Goal: Task Accomplishment & Management: Complete application form

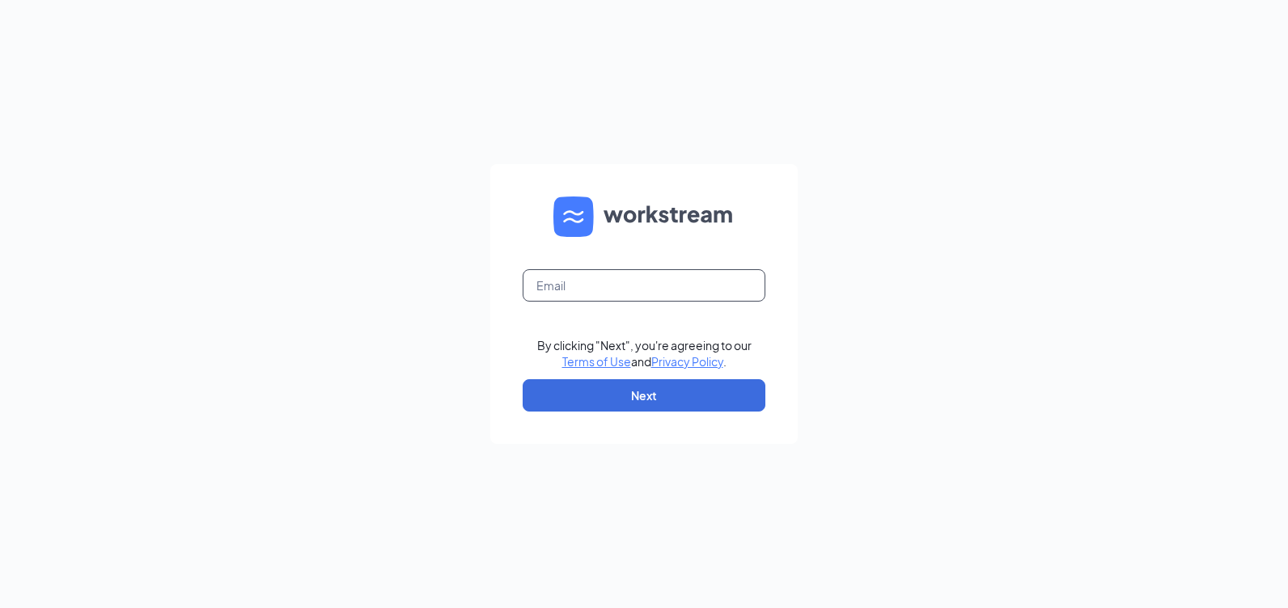
click at [559, 286] on input "text" at bounding box center [644, 285] width 243 height 32
type input "popeyesfamous231@sailormen.com"
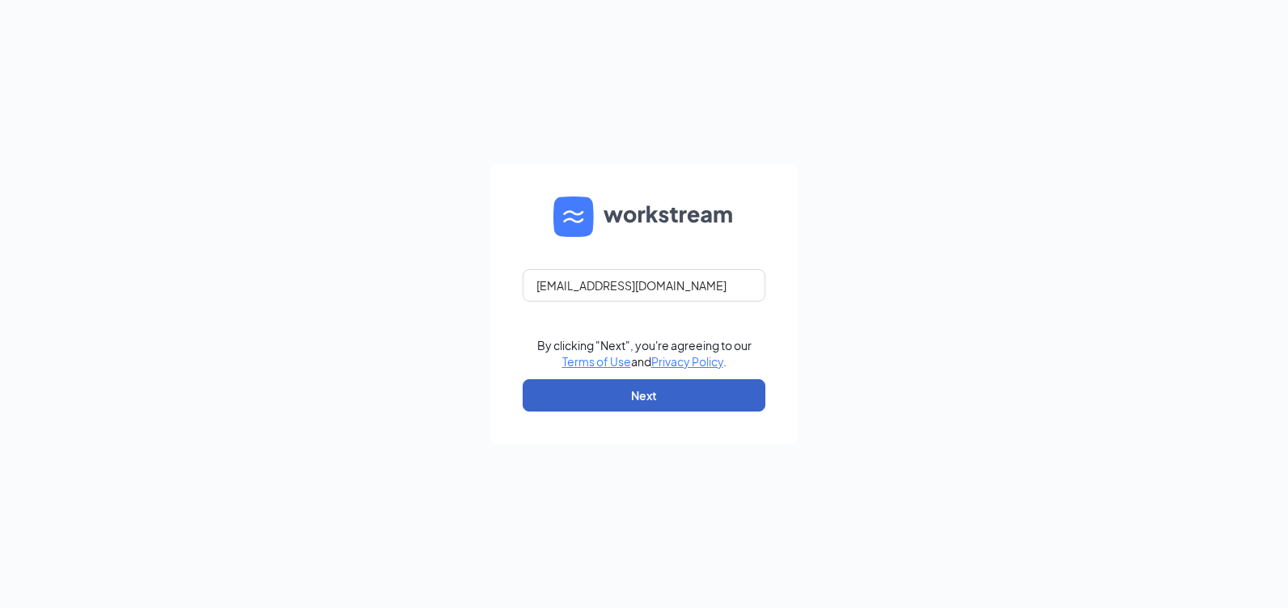
click at [638, 399] on button "Next" at bounding box center [644, 395] width 243 height 32
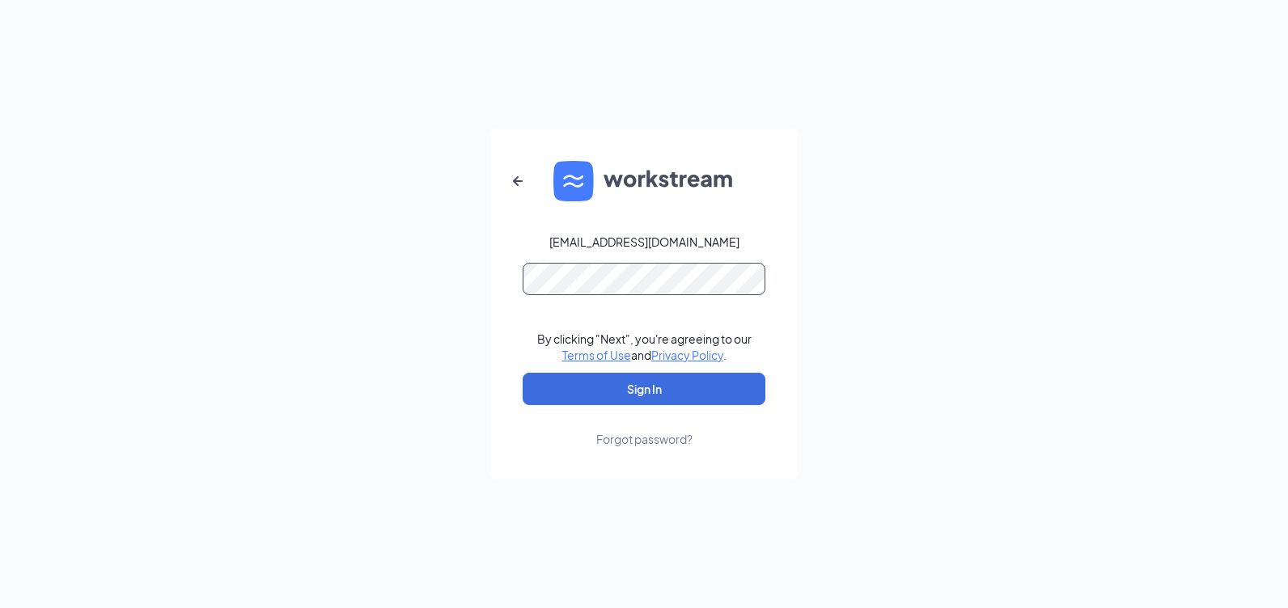
click at [523, 373] on button "Sign In" at bounding box center [644, 389] width 243 height 32
click at [670, 386] on button "Sign In" at bounding box center [644, 389] width 243 height 32
click at [469, 291] on div "popeyesfamous231@sailormen.com Credential mismatches. By clicking "Next", you'r…" at bounding box center [644, 304] width 1288 height 608
click at [523, 373] on button "Sign In" at bounding box center [644, 389] width 243 height 32
click at [434, 328] on div "popeyesfamous231@sailormen.com Credential mismatches. By clicking "Next", you'r…" at bounding box center [644, 304] width 1288 height 608
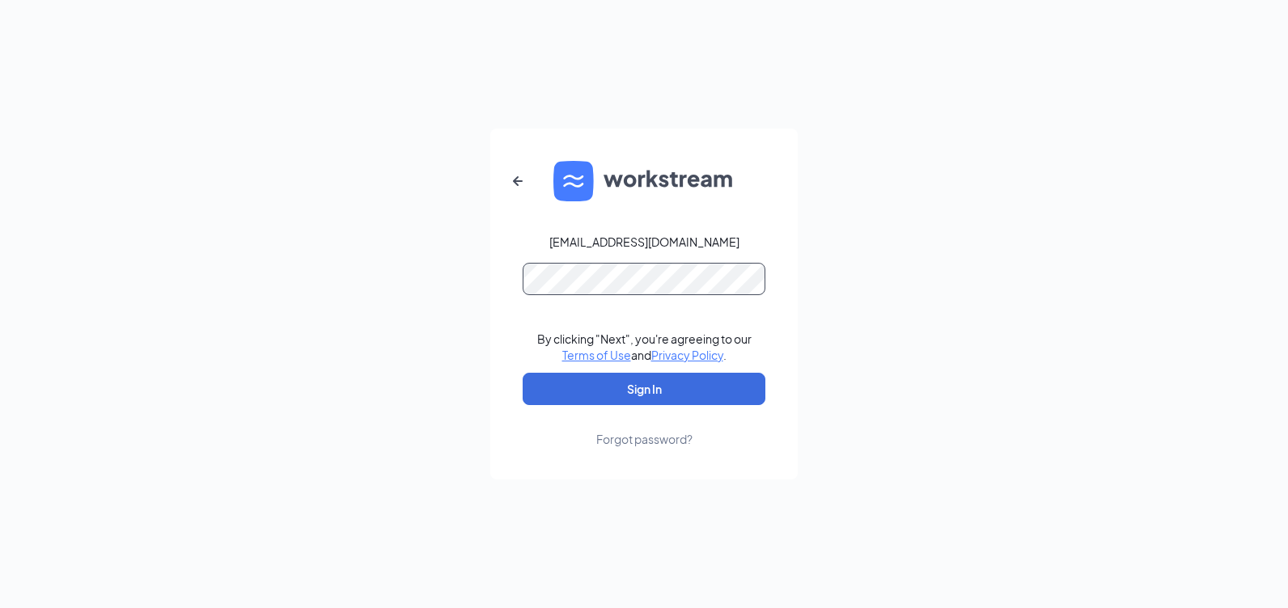
click at [523, 373] on button "Sign In" at bounding box center [644, 389] width 243 height 32
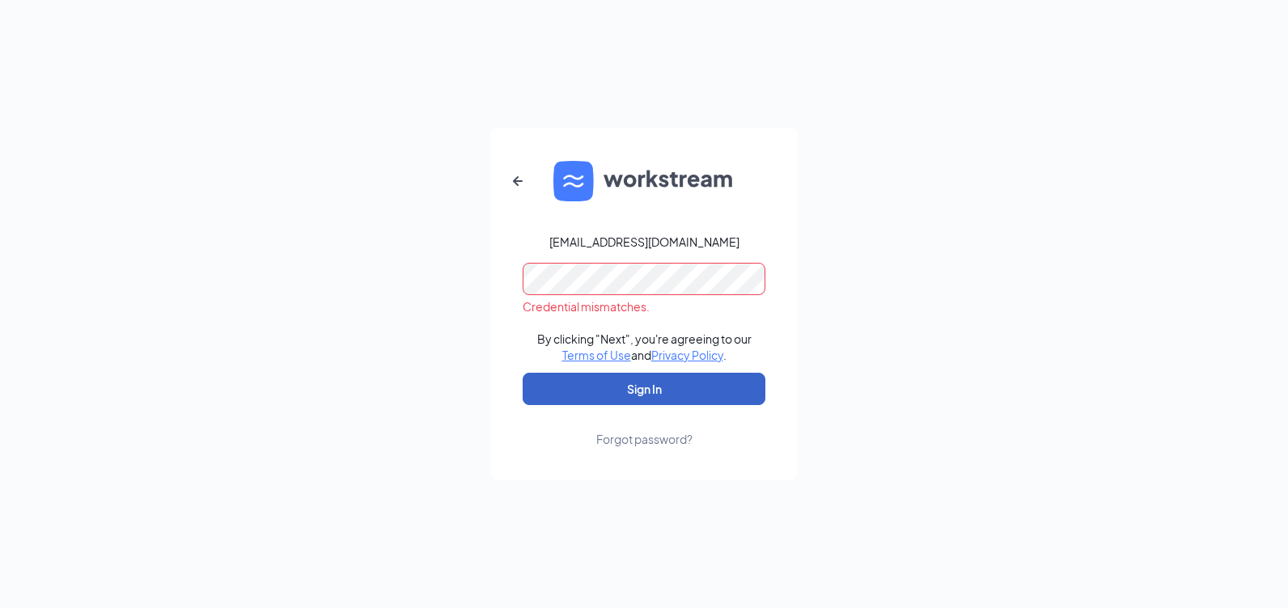
click at [575, 395] on button "Sign In" at bounding box center [644, 389] width 243 height 32
click at [499, 269] on form "popeyesfamous231@sailormen.com Credential mismatches. By clicking "Next", you'r…" at bounding box center [643, 304] width 307 height 351
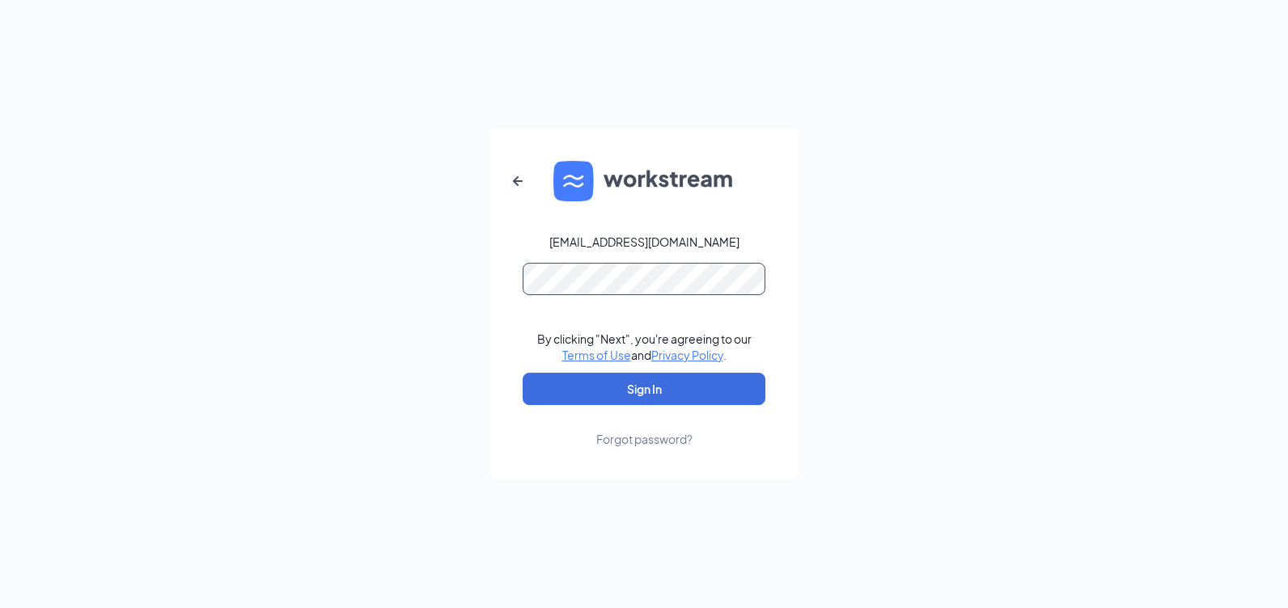
click at [523, 373] on button "Sign In" at bounding box center [644, 389] width 243 height 32
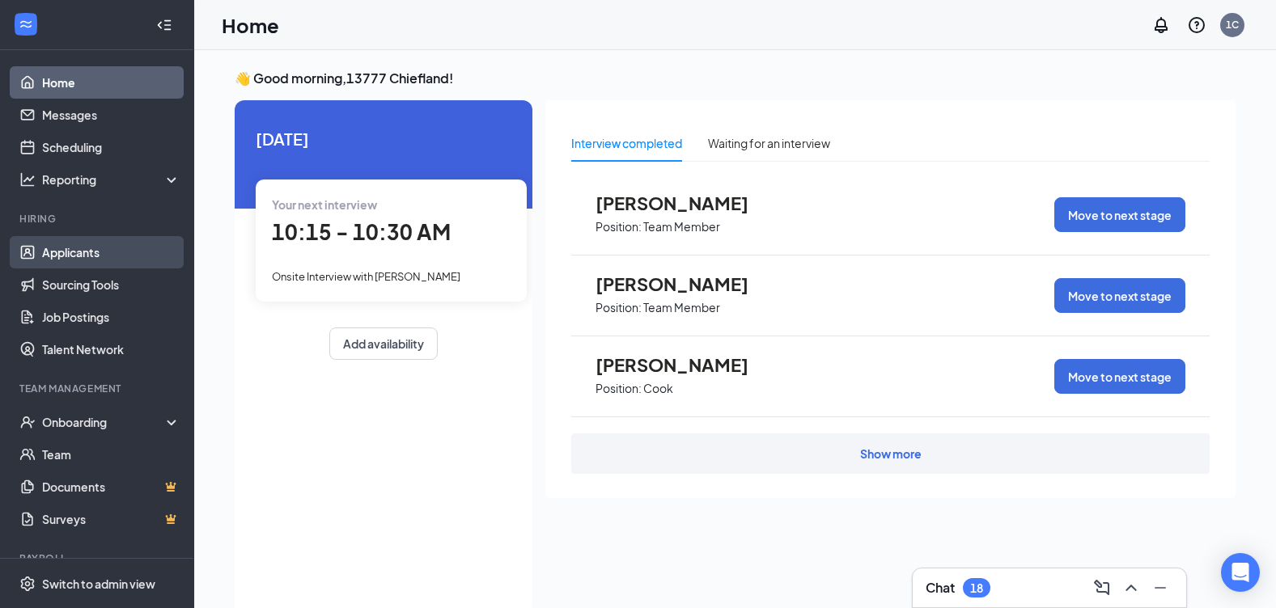
click at [79, 246] on link "Applicants" at bounding box center [111, 252] width 138 height 32
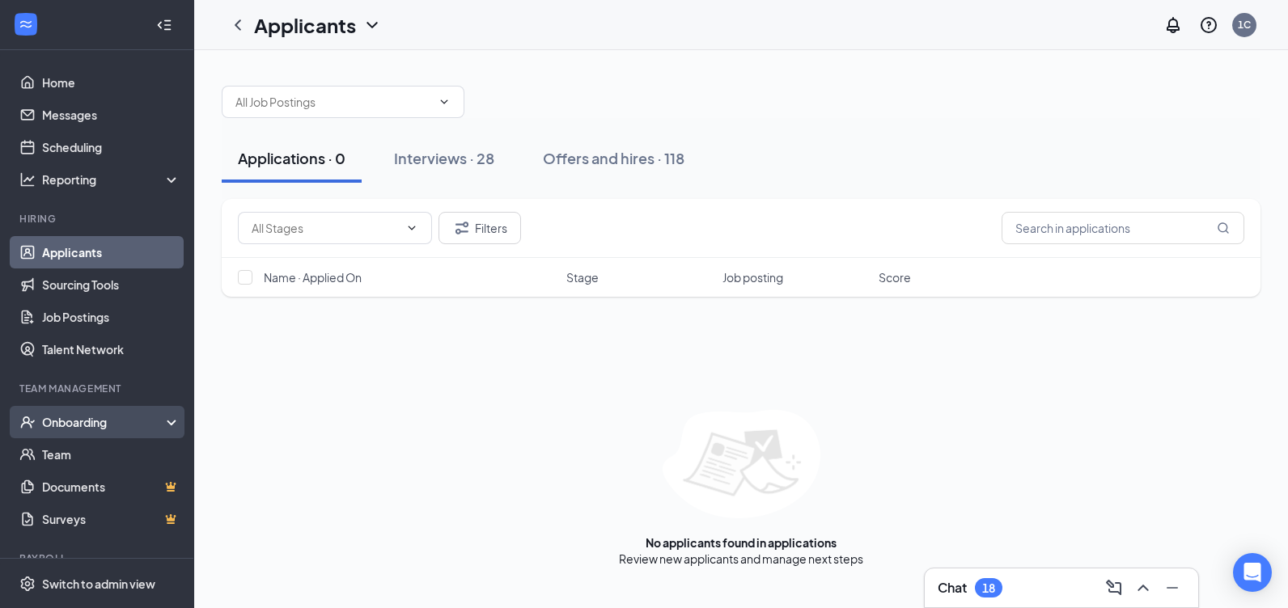
click at [91, 434] on div "Onboarding" at bounding box center [97, 422] width 194 height 32
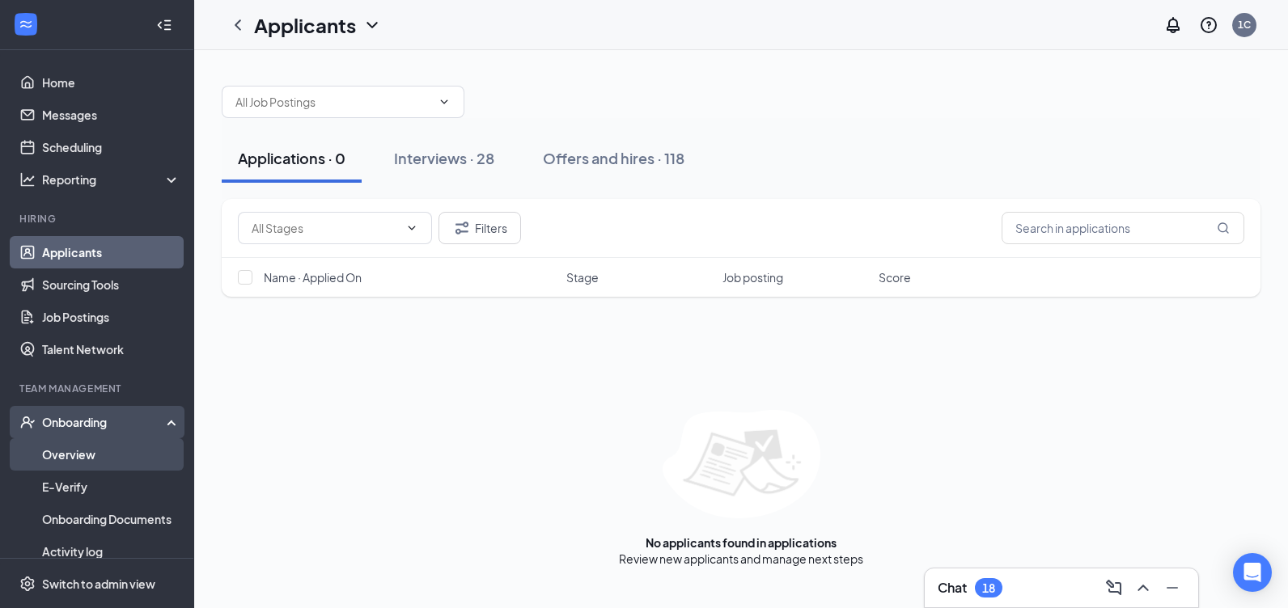
click at [76, 451] on link "Overview" at bounding box center [111, 454] width 138 height 32
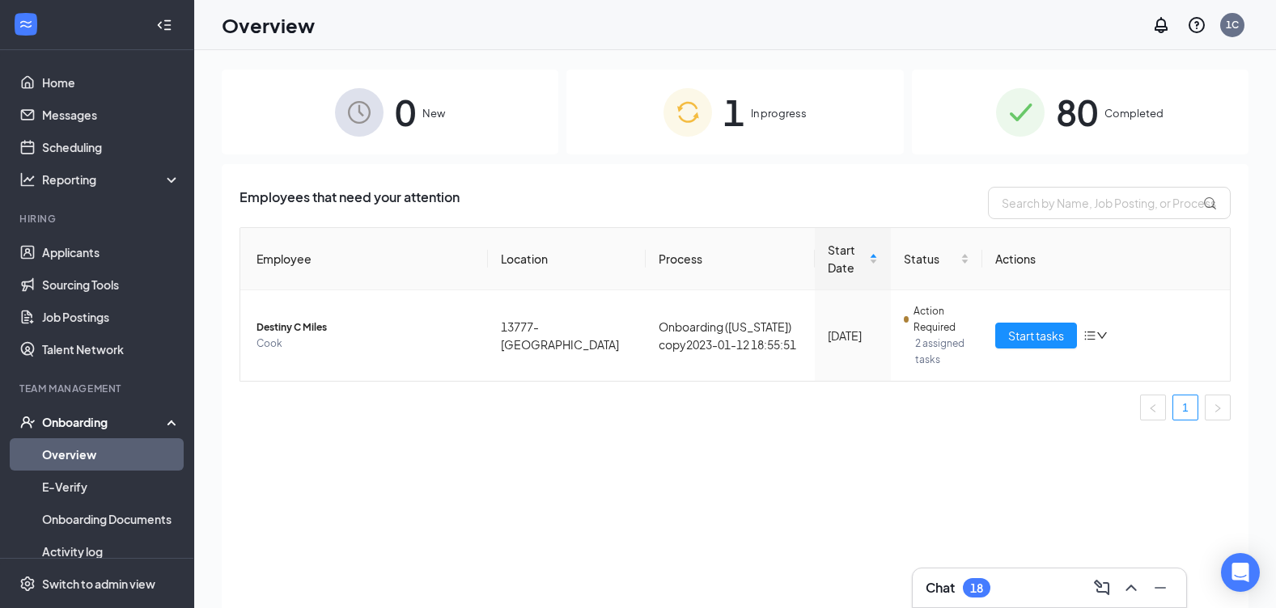
click at [162, 419] on div "Onboarding" at bounding box center [97, 422] width 194 height 32
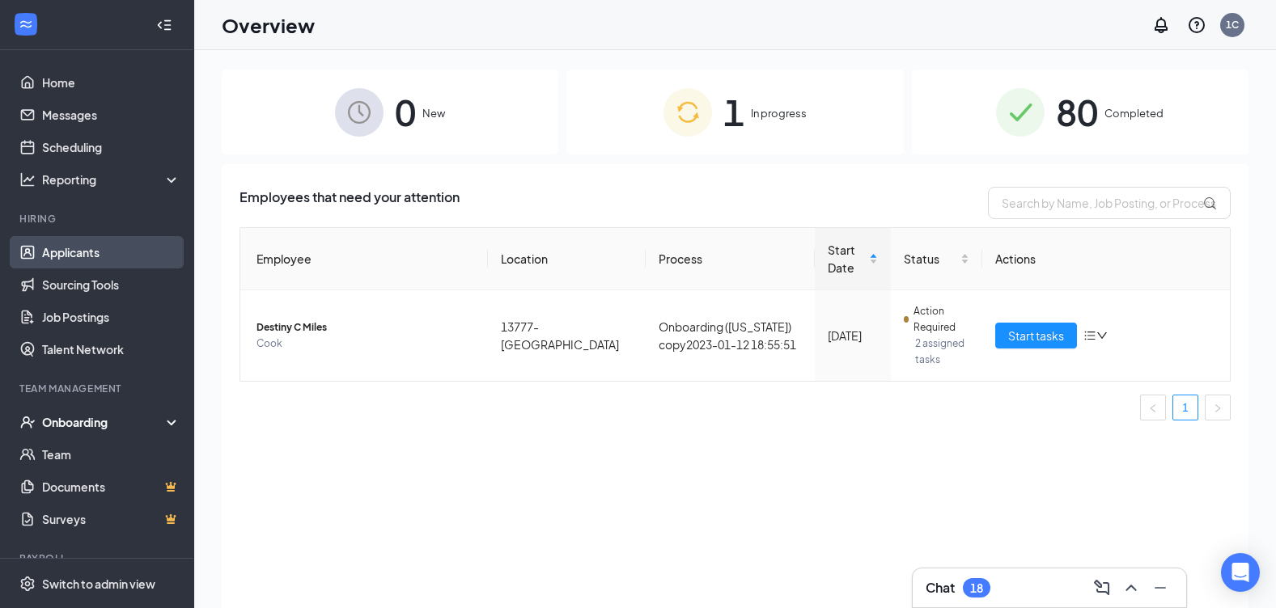
click at [61, 252] on link "Applicants" at bounding box center [111, 252] width 138 height 32
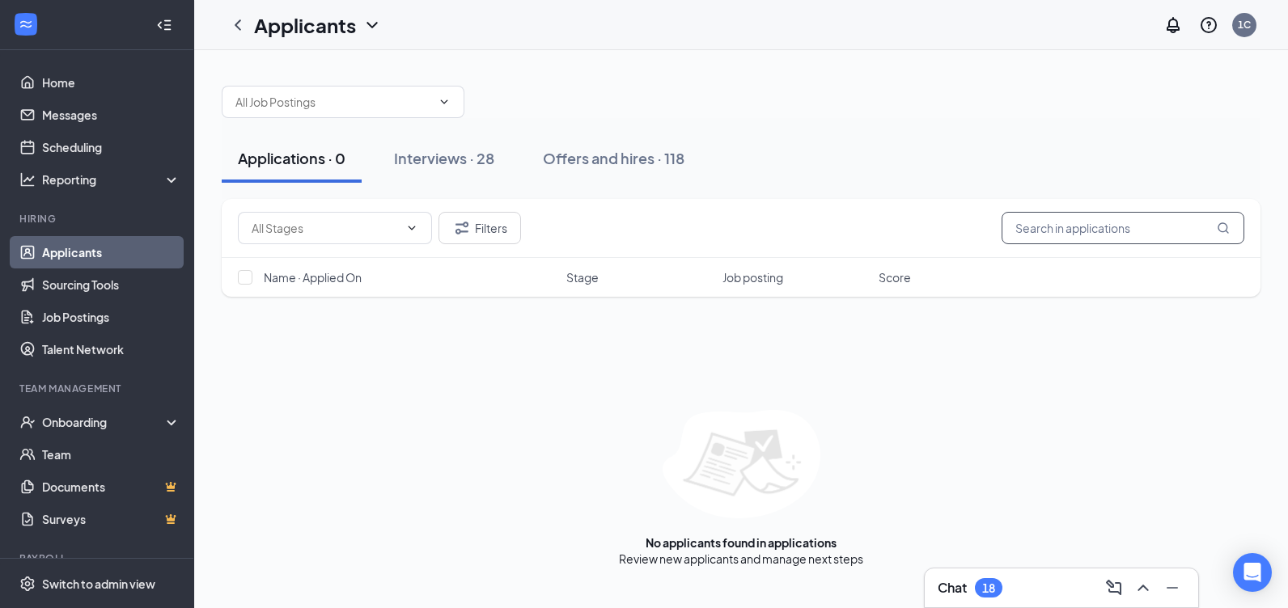
click at [1131, 235] on input "text" at bounding box center [1123, 228] width 243 height 32
type input "[PERSON_NAME]"
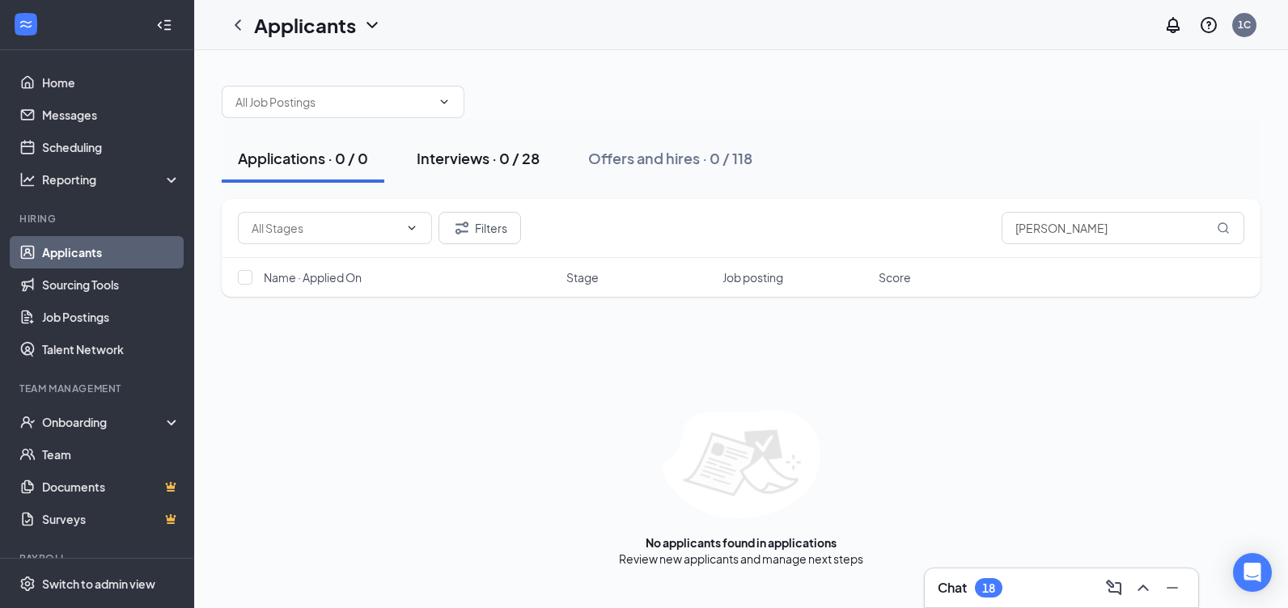
click at [474, 162] on div "Interviews · 0 / 28" at bounding box center [478, 158] width 123 height 20
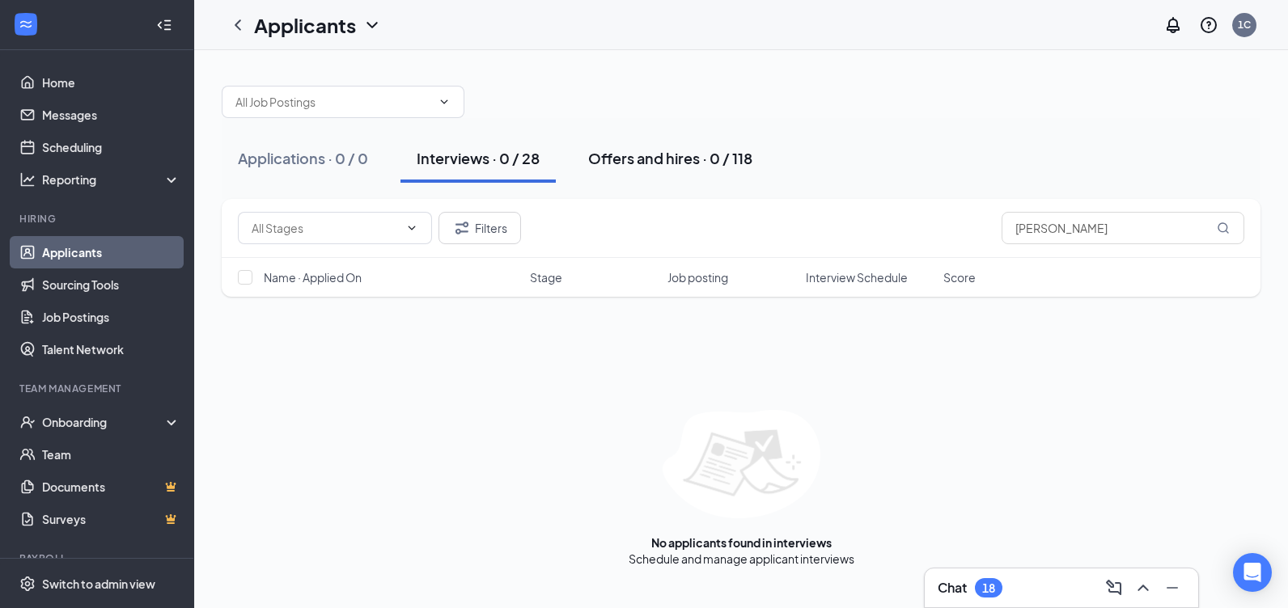
click at [663, 165] on div "Offers and hires · 0 / 118" at bounding box center [670, 158] width 164 height 20
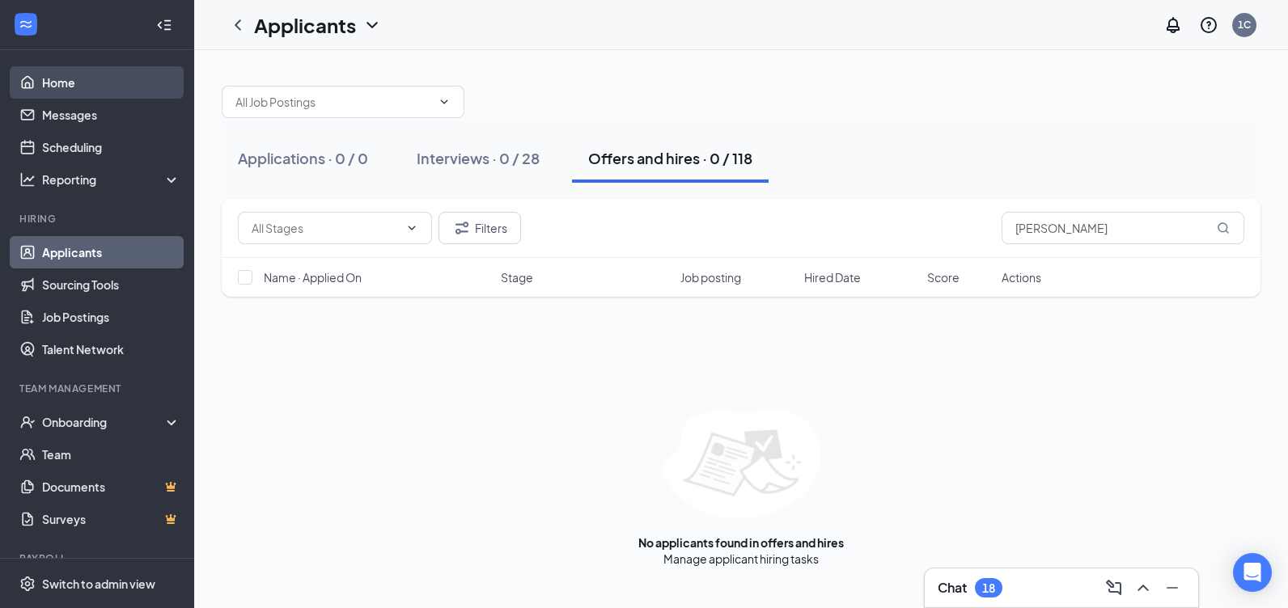
click at [52, 90] on link "Home" at bounding box center [111, 82] width 138 height 32
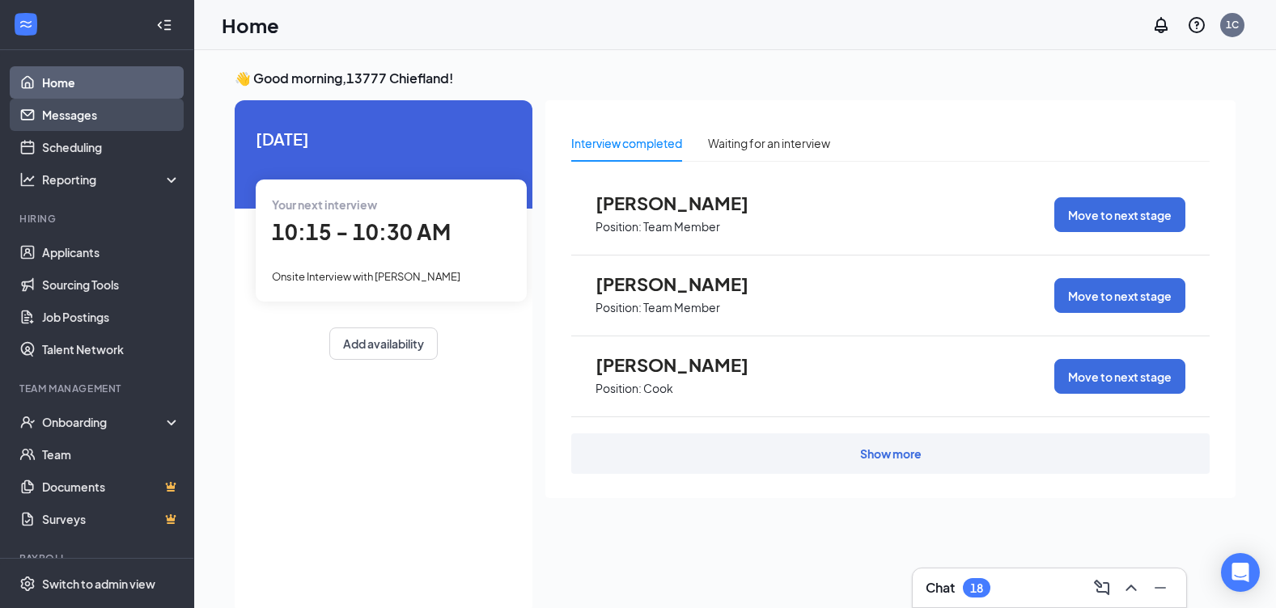
click at [56, 117] on link "Messages" at bounding box center [111, 115] width 138 height 32
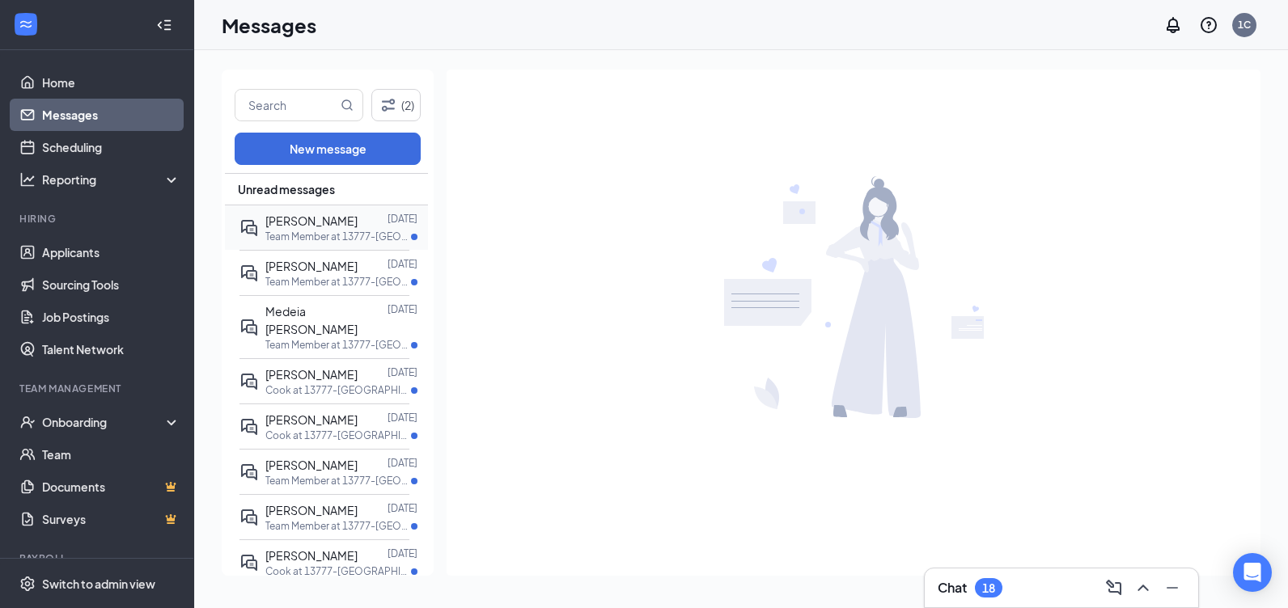
click at [338, 235] on p "Team Member at 13777-[GEOGRAPHIC_DATA]" at bounding box center [338, 237] width 146 height 14
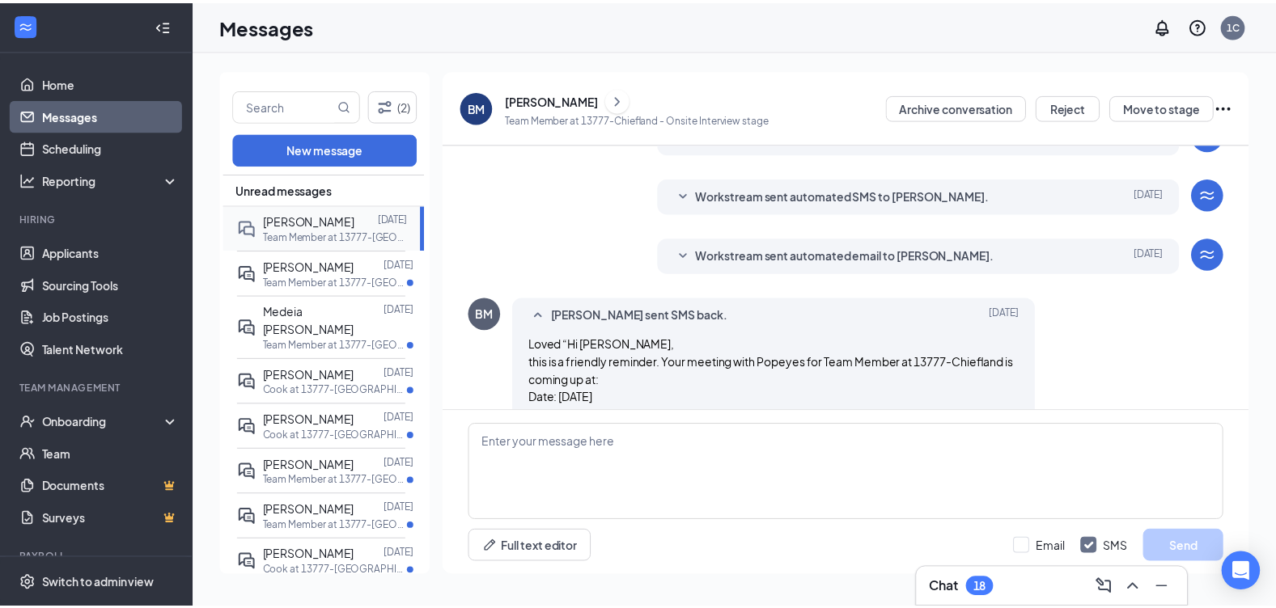
scroll to position [577, 0]
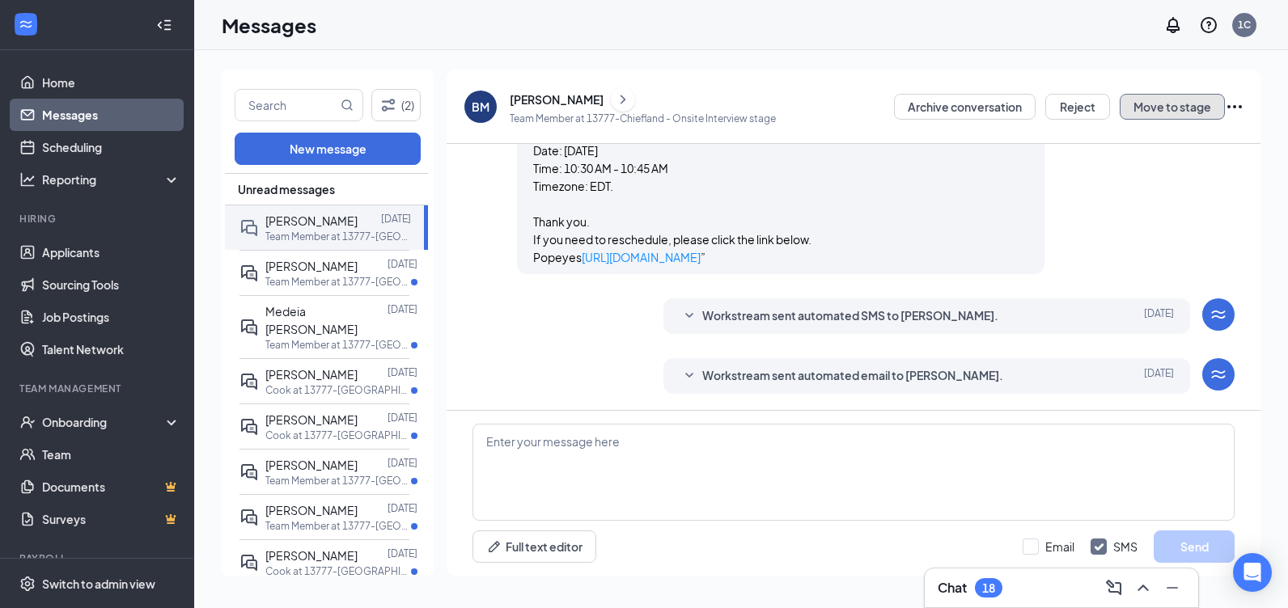
click at [1159, 106] on button "Move to stage" at bounding box center [1172, 107] width 105 height 26
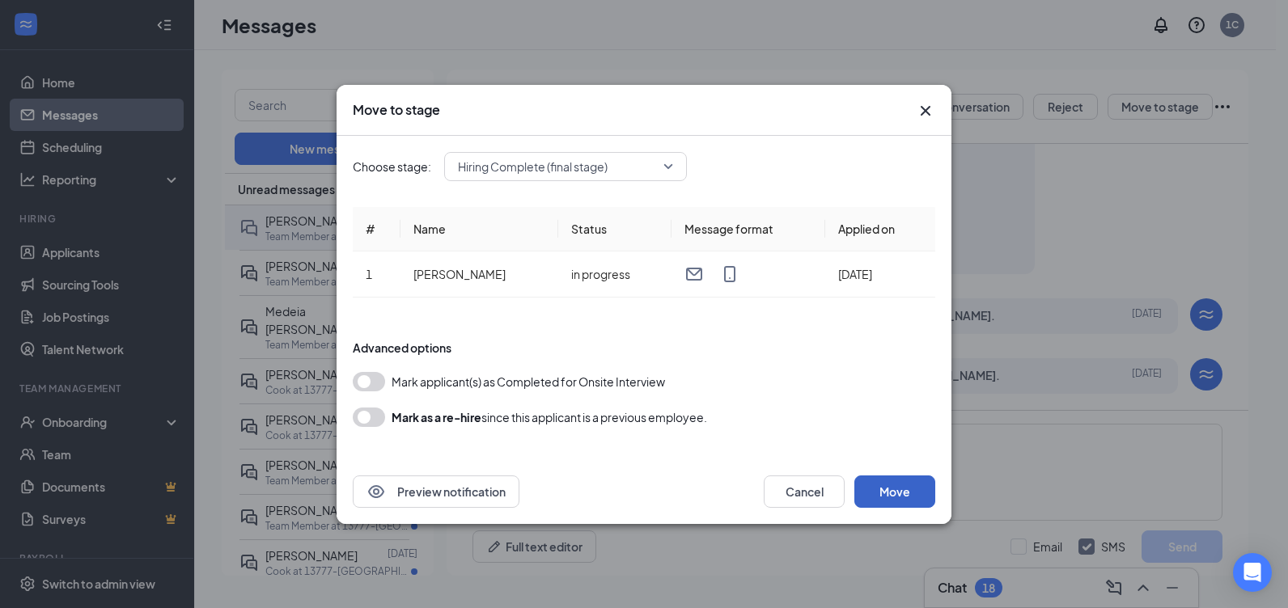
click at [904, 501] on button "Move" at bounding box center [894, 492] width 81 height 32
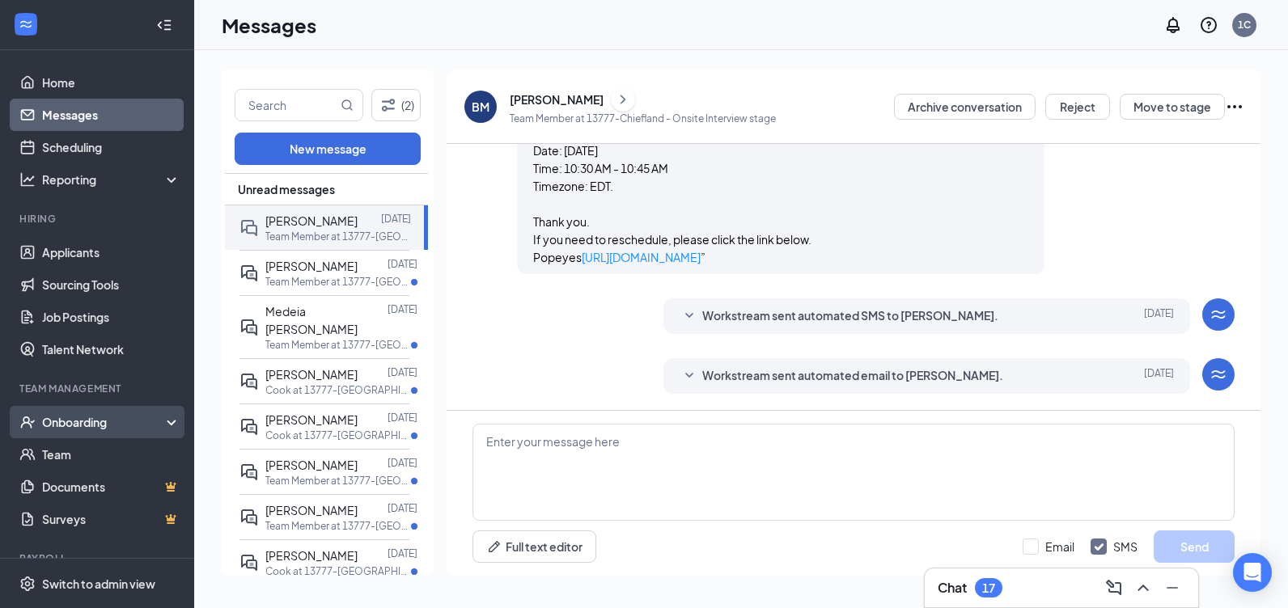
click at [95, 417] on div "Onboarding" at bounding box center [104, 422] width 125 height 16
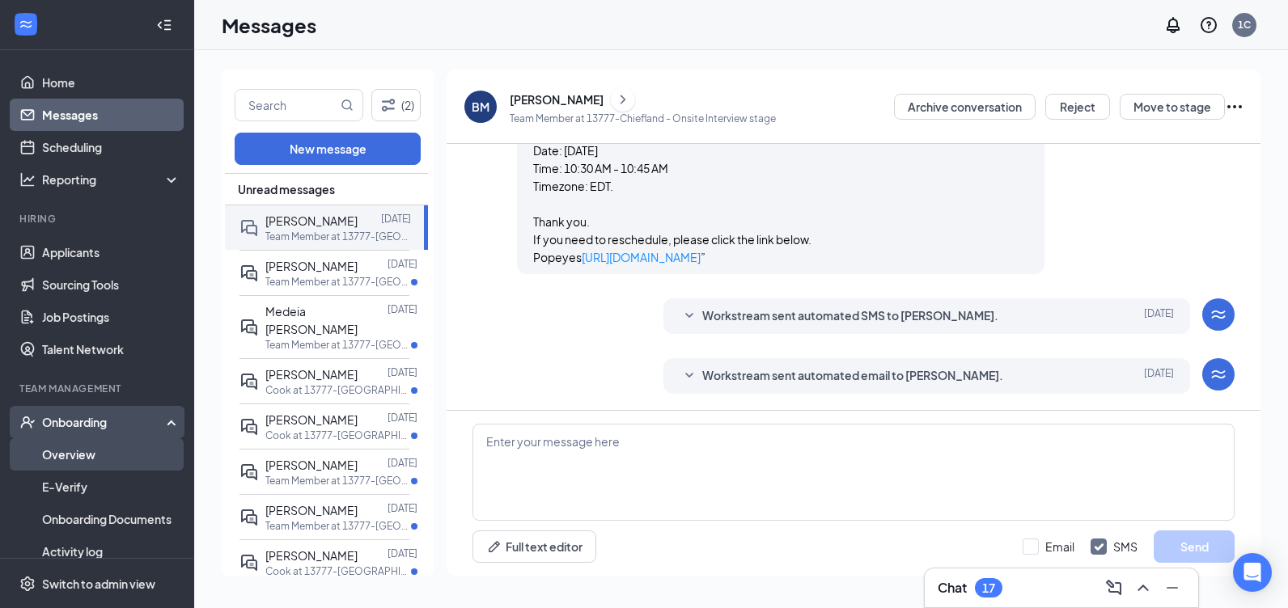
click at [78, 459] on link "Overview" at bounding box center [111, 454] width 138 height 32
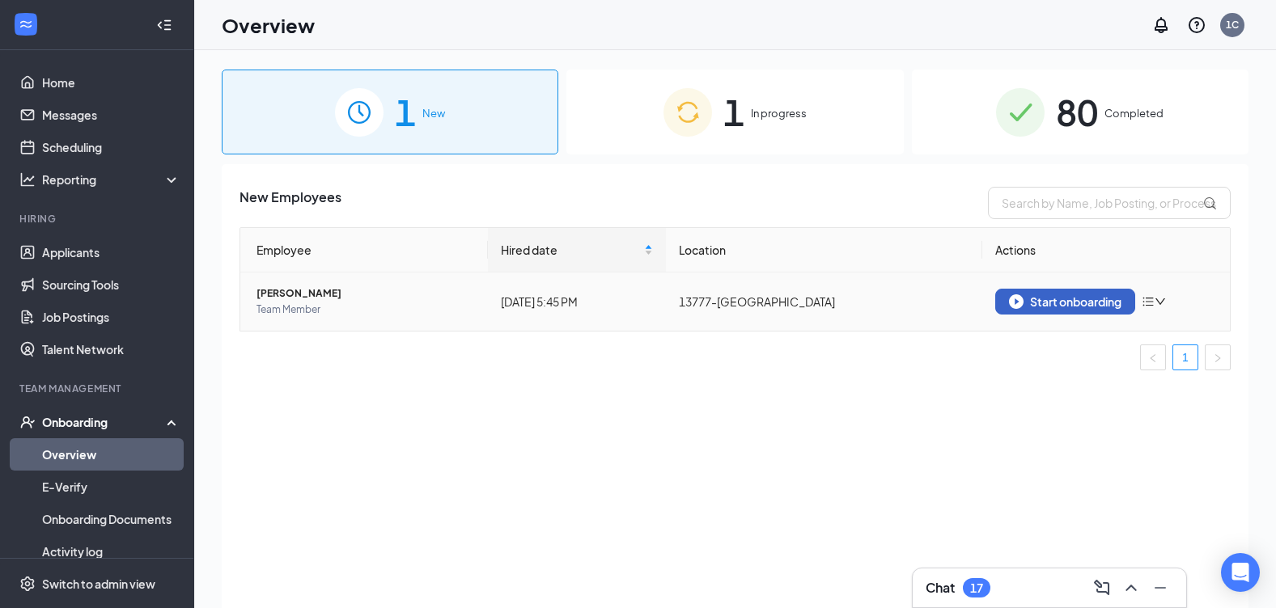
click at [1074, 311] on button "Start onboarding" at bounding box center [1065, 302] width 140 height 26
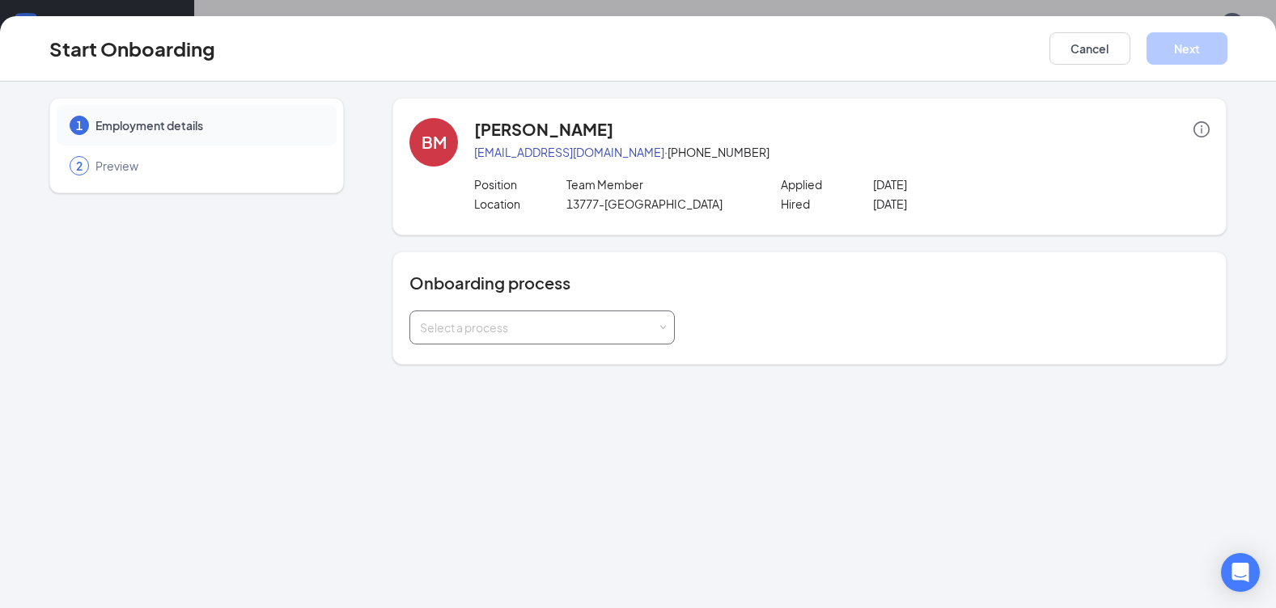
click at [667, 325] on div "Select a process" at bounding box center [541, 328] width 265 height 34
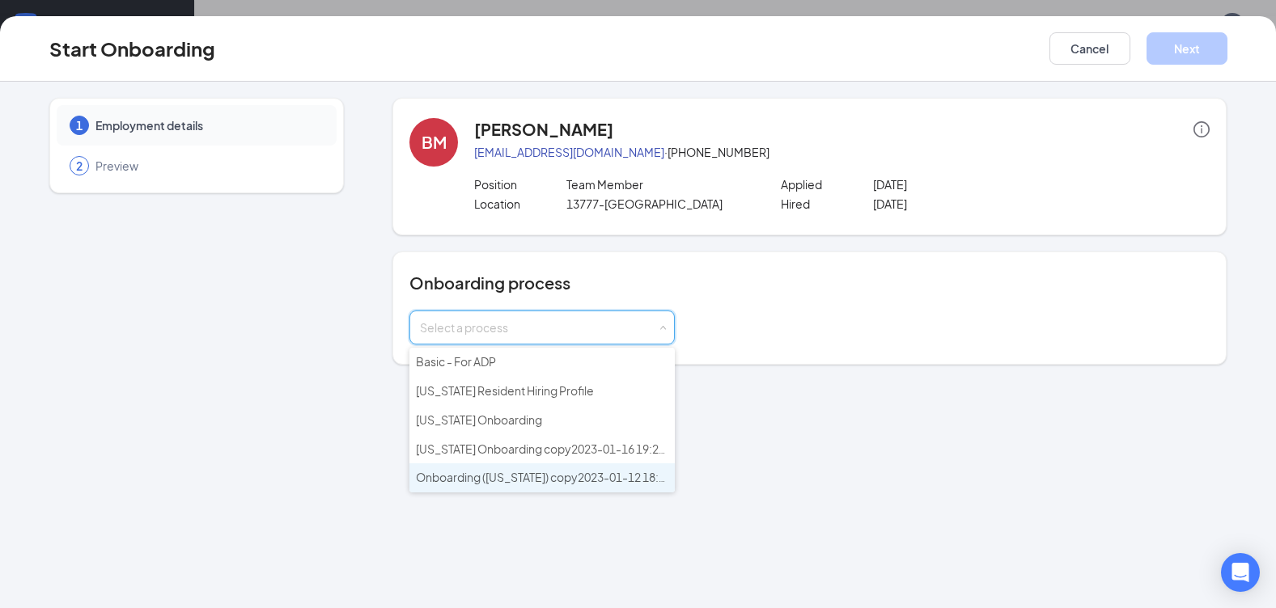
click at [575, 481] on span "Onboarding ([US_STATE]) copy2023-01-12 18:55:51" at bounding box center [552, 477] width 272 height 15
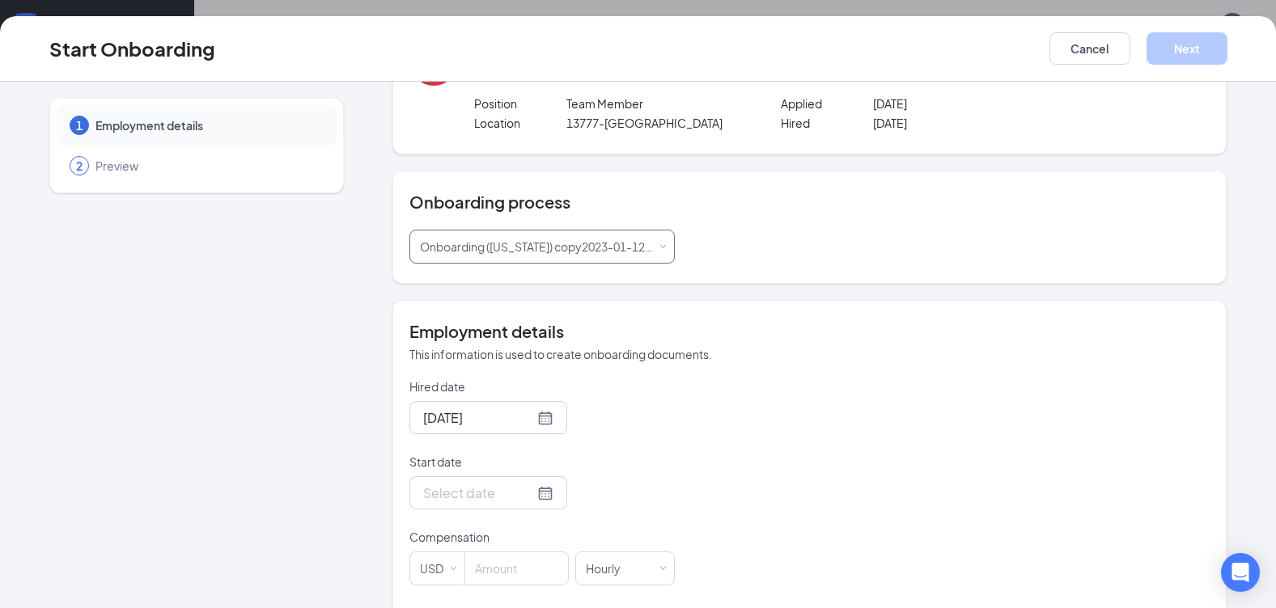
scroll to position [162, 0]
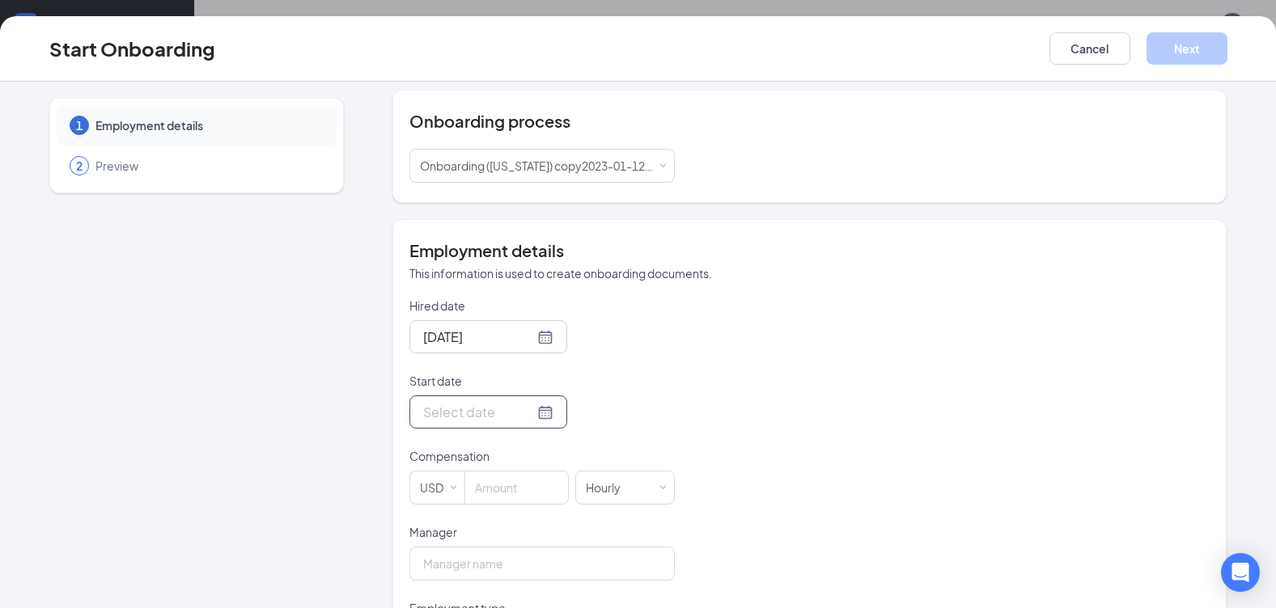
click at [490, 398] on div "Start date" at bounding box center [541, 401] width 265 height 56
click at [489, 409] on input "Start date" at bounding box center [478, 412] width 111 height 20
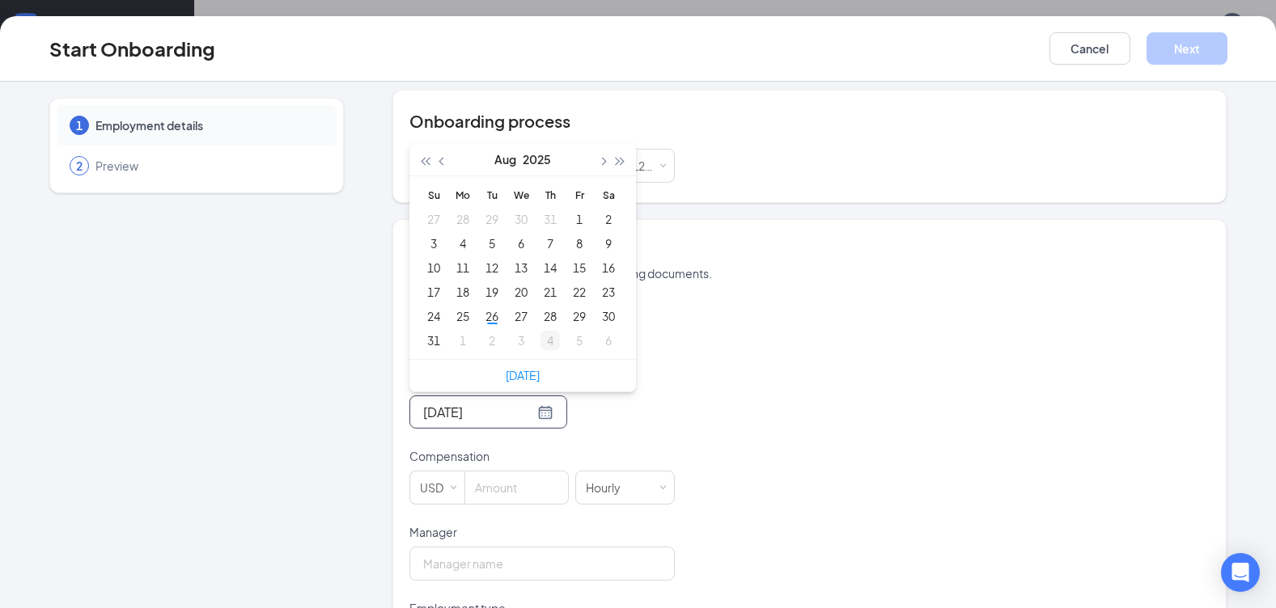
type input "[DATE]"
click at [541, 347] on div "4" at bounding box center [549, 340] width 19 height 19
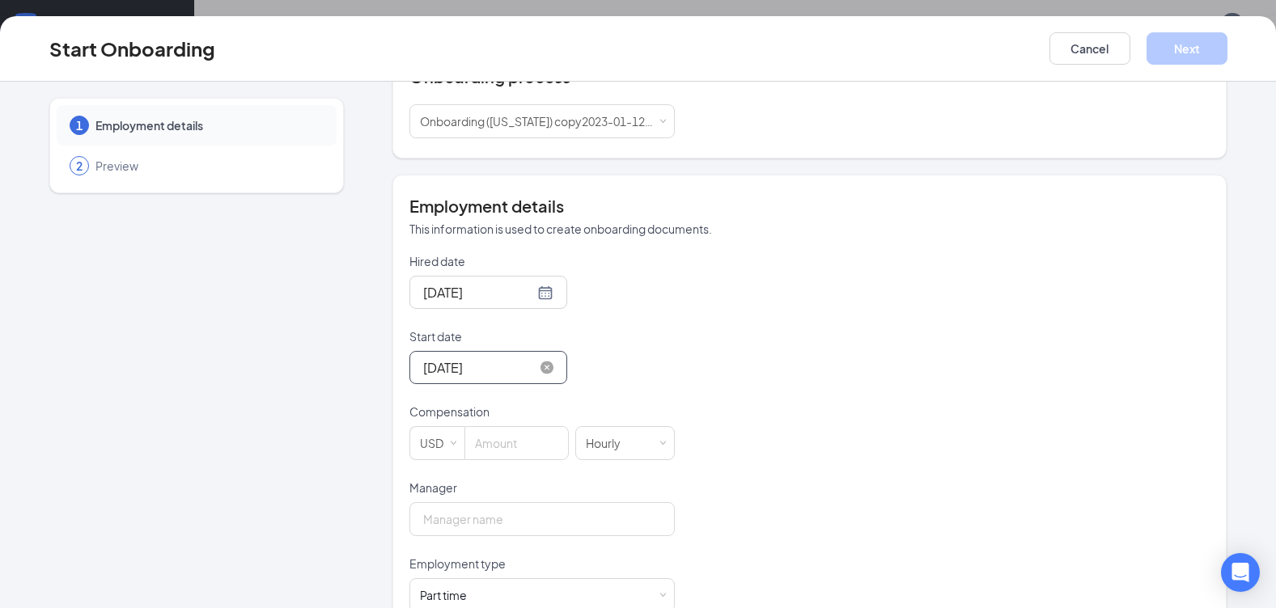
scroll to position [243, 0]
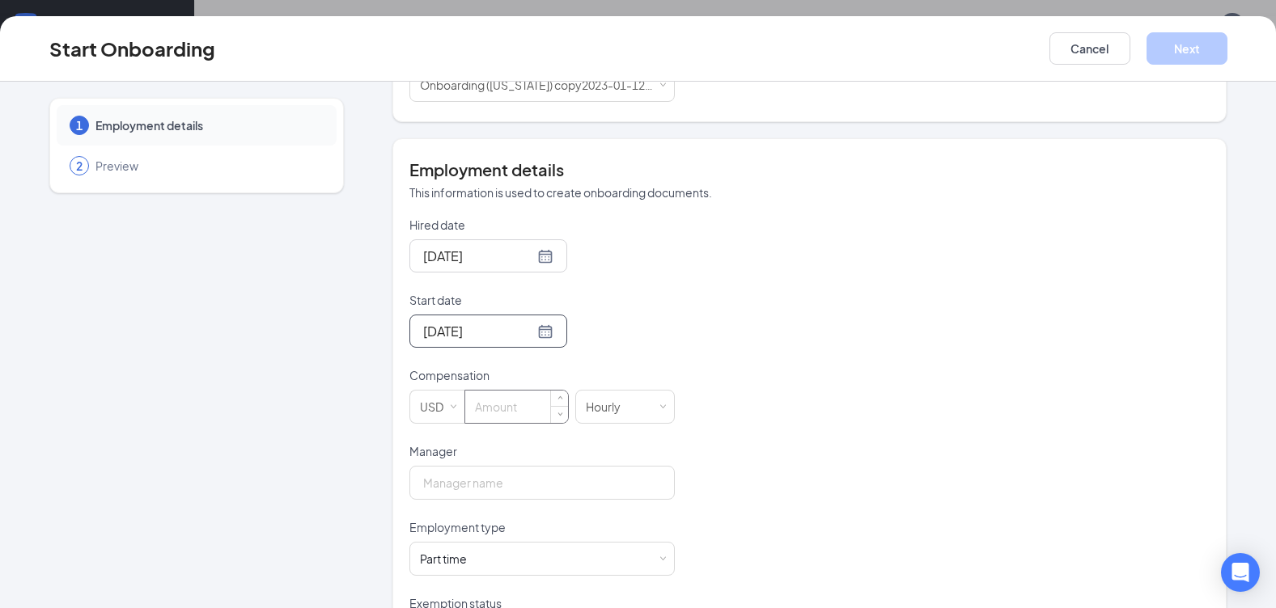
click at [514, 402] on input at bounding box center [516, 407] width 103 height 32
type input "13"
click at [520, 478] on input "Manager" at bounding box center [541, 483] width 265 height 34
type input "kglanton"
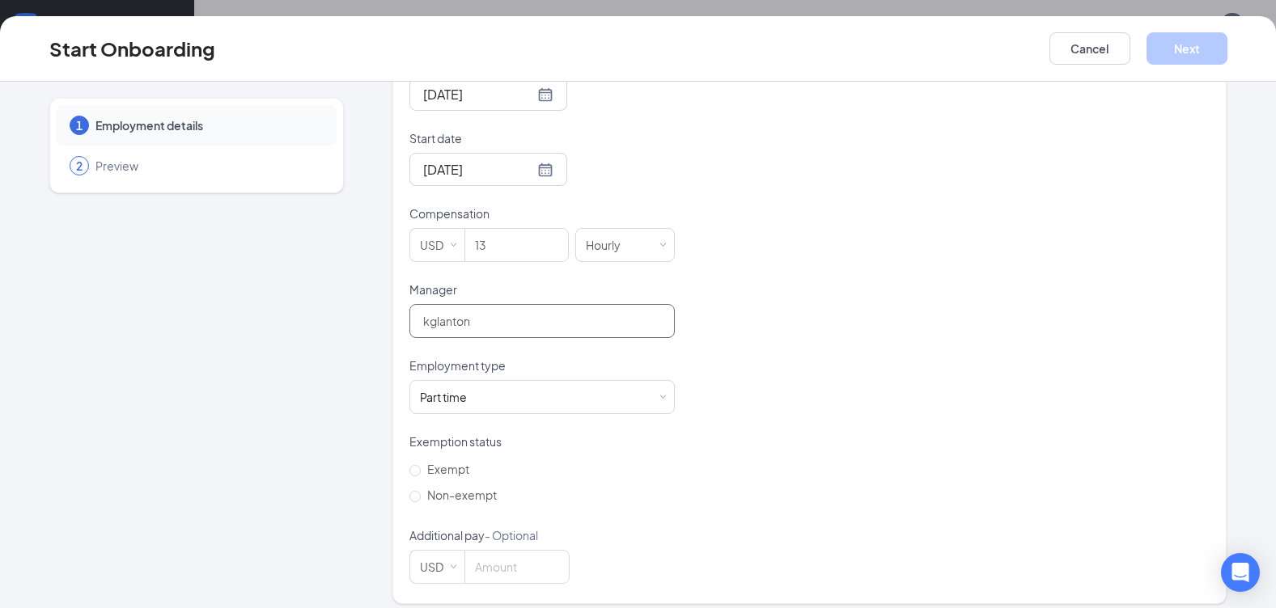
scroll to position [417, 0]
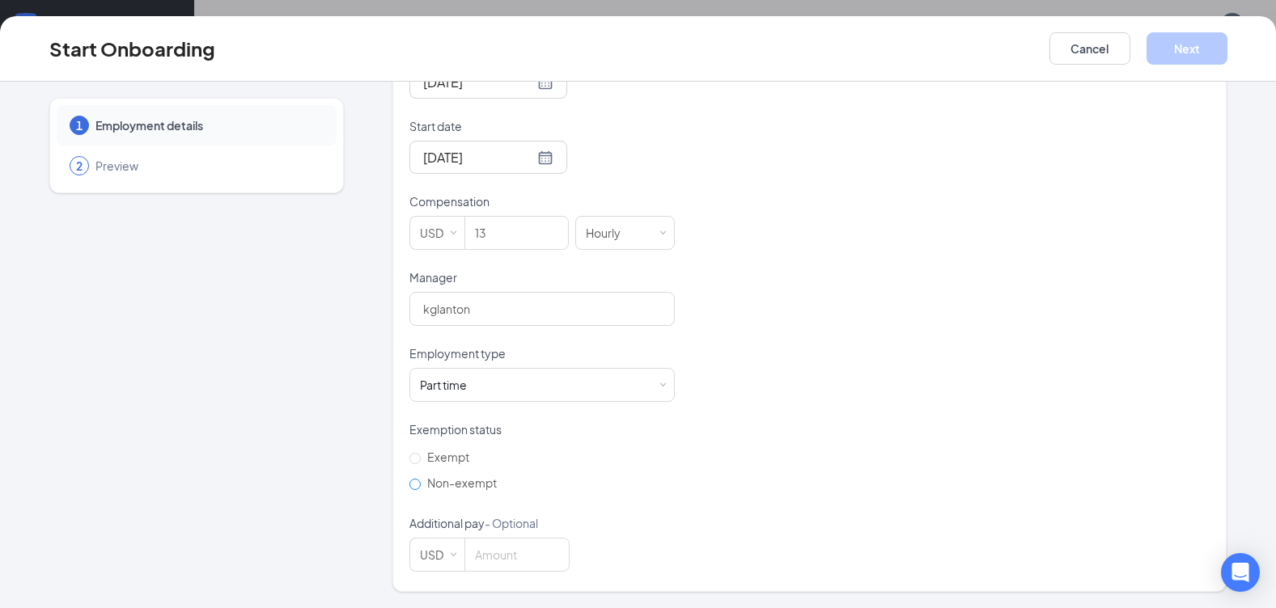
click at [409, 486] on input "Non-exempt" at bounding box center [414, 484] width 11 height 11
radio input "true"
click at [1186, 44] on button "Next" at bounding box center [1186, 48] width 81 height 32
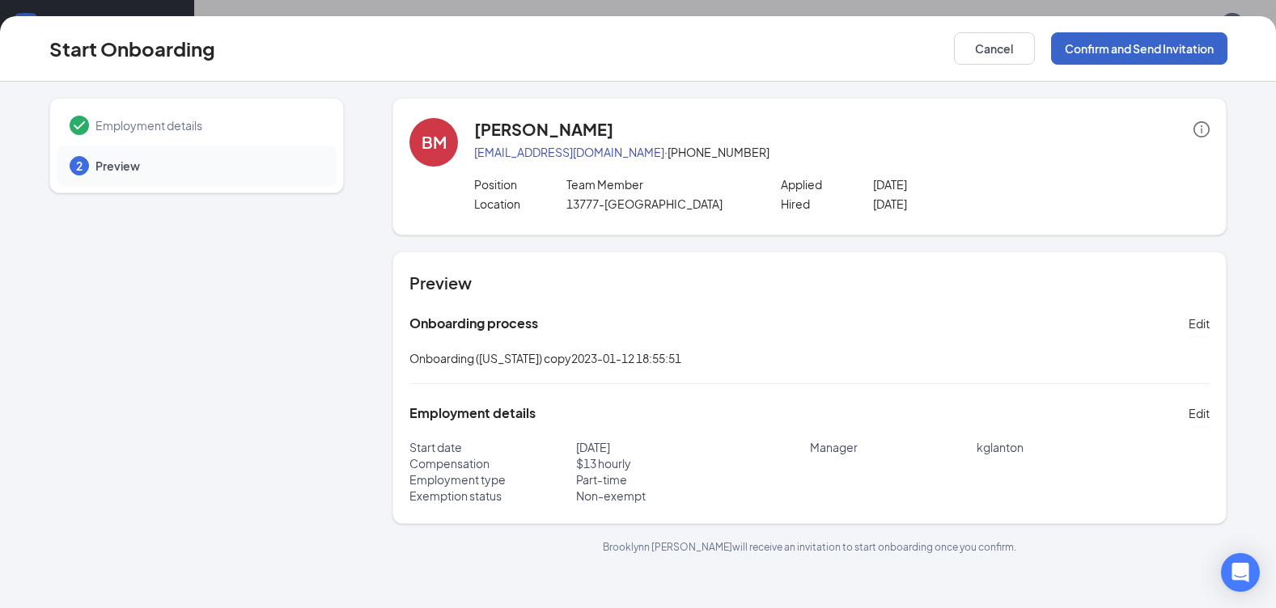
click at [1159, 52] on button "Confirm and Send Invitation" at bounding box center [1139, 48] width 176 height 32
